Goal: Find specific page/section: Find specific page/section

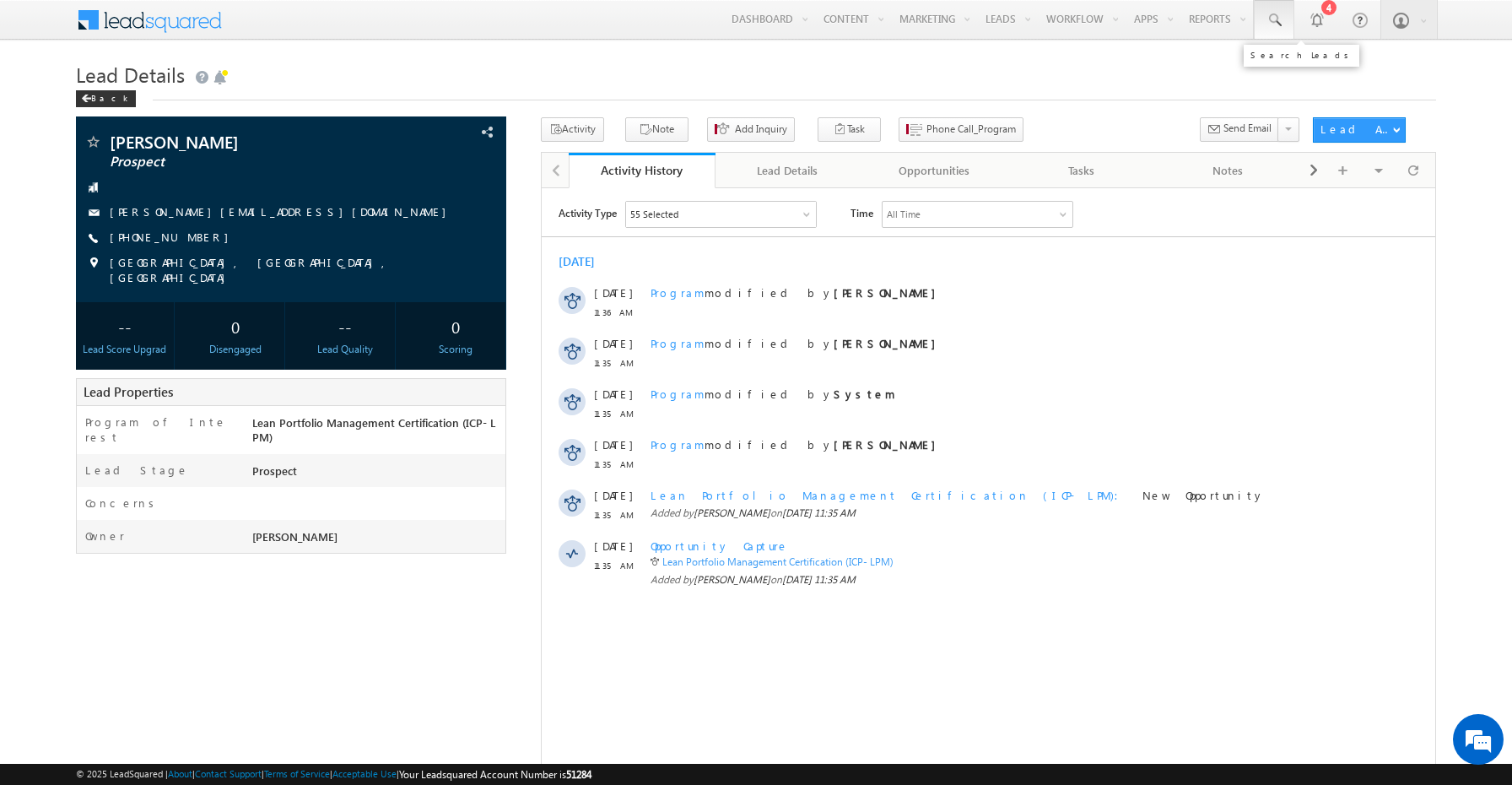
click at [1276, 19] on span at bounding box center [1274, 20] width 17 height 17
paste input "8745657655"
type input "8745657655"
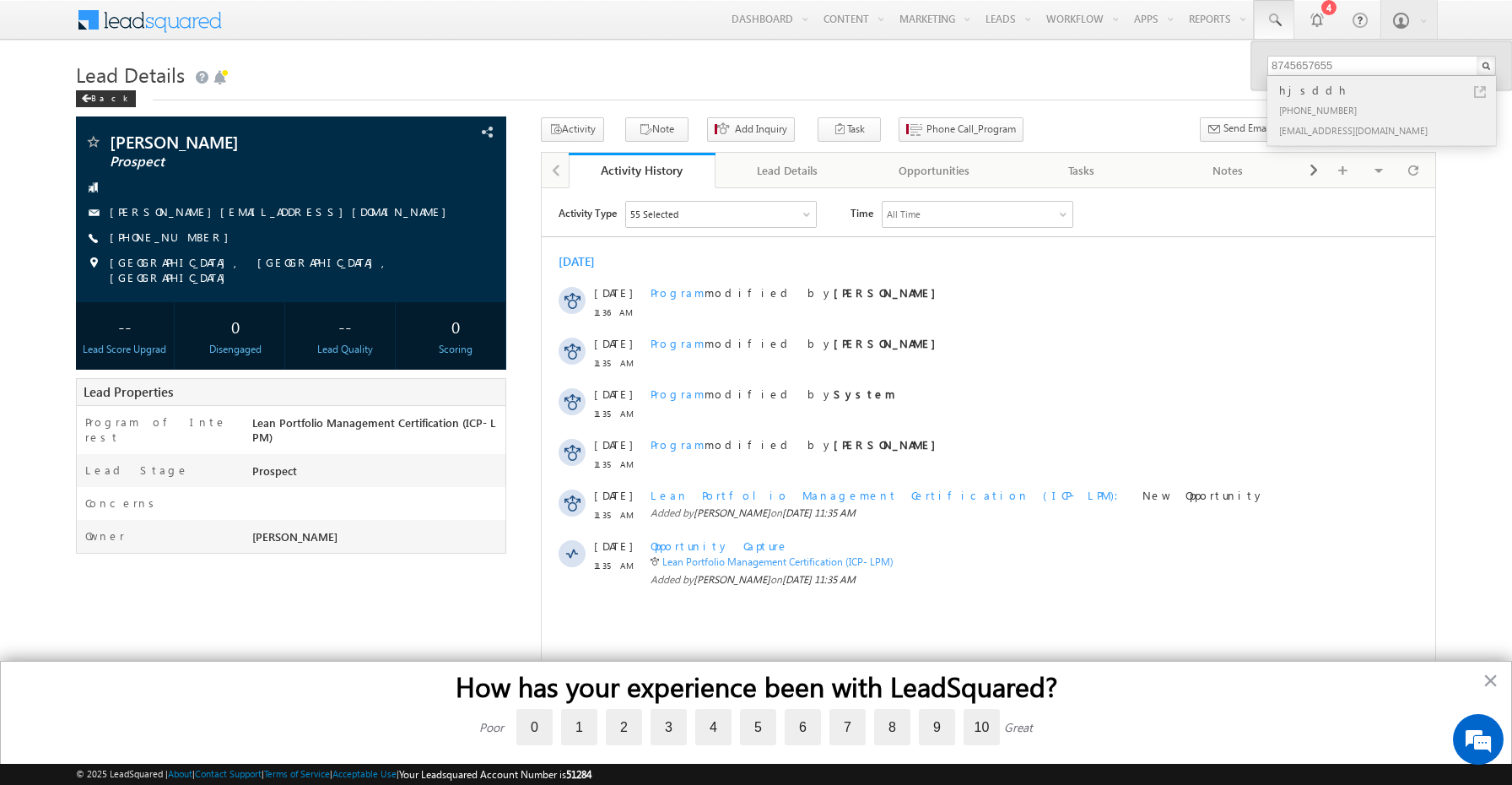
click at [1358, 91] on div "hjsddh" at bounding box center [1389, 91] width 226 height 19
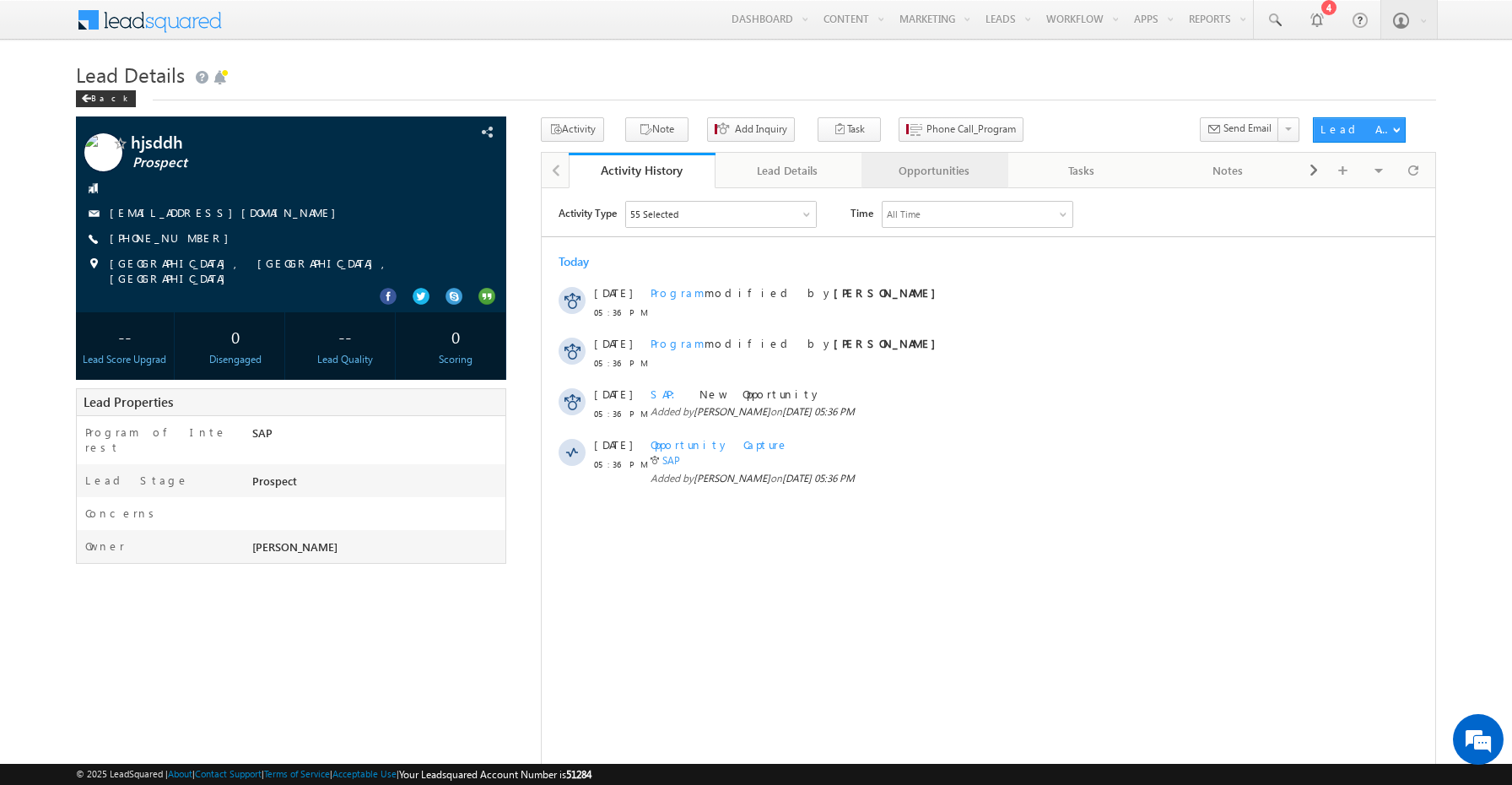
click at [933, 180] on div "Opportunities" at bounding box center [934, 171] width 118 height 20
